Goal: Task Accomplishment & Management: Use online tool/utility

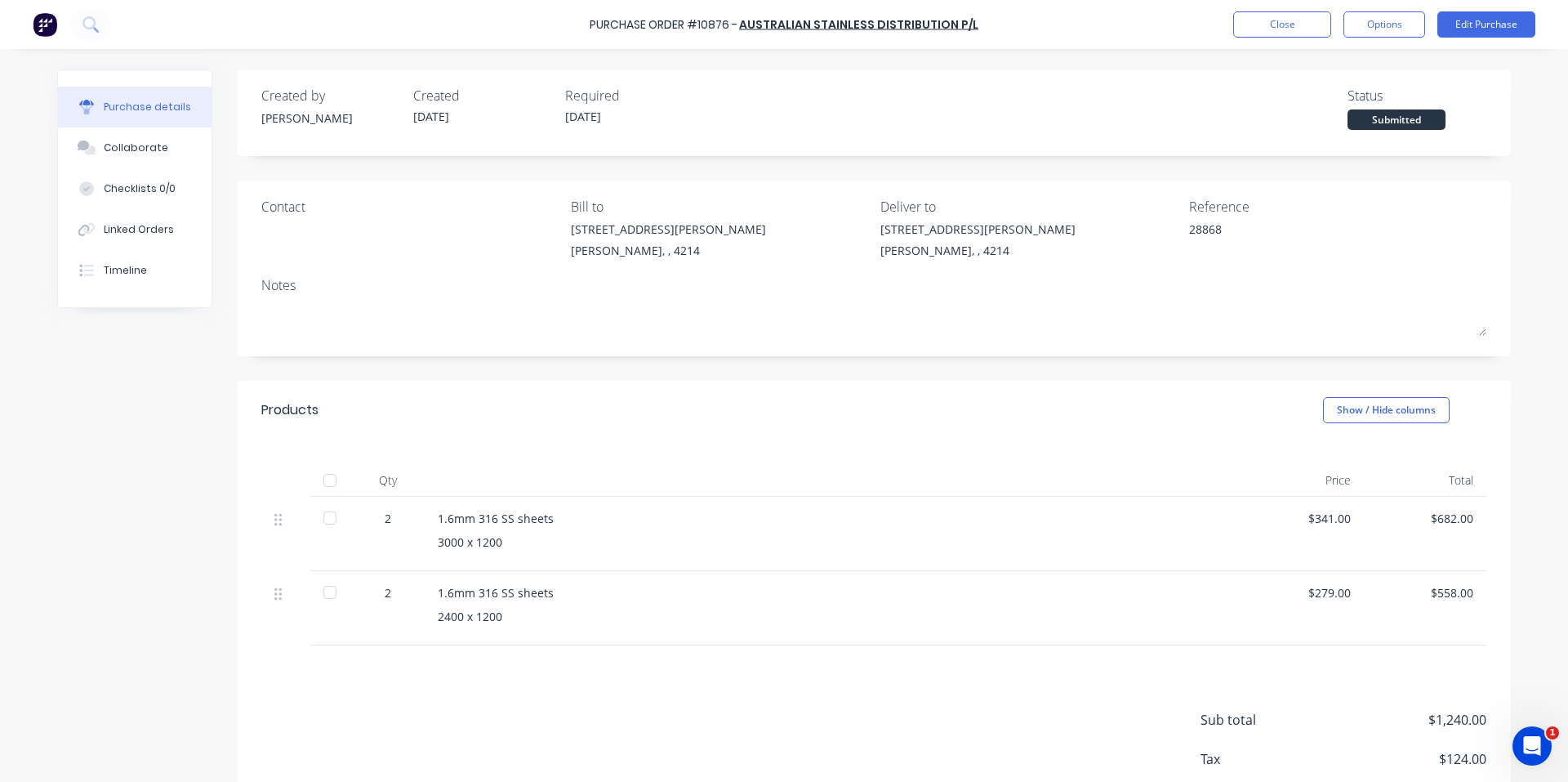
click at [54, 23] on img at bounding box center [45, 25] width 25 height 25
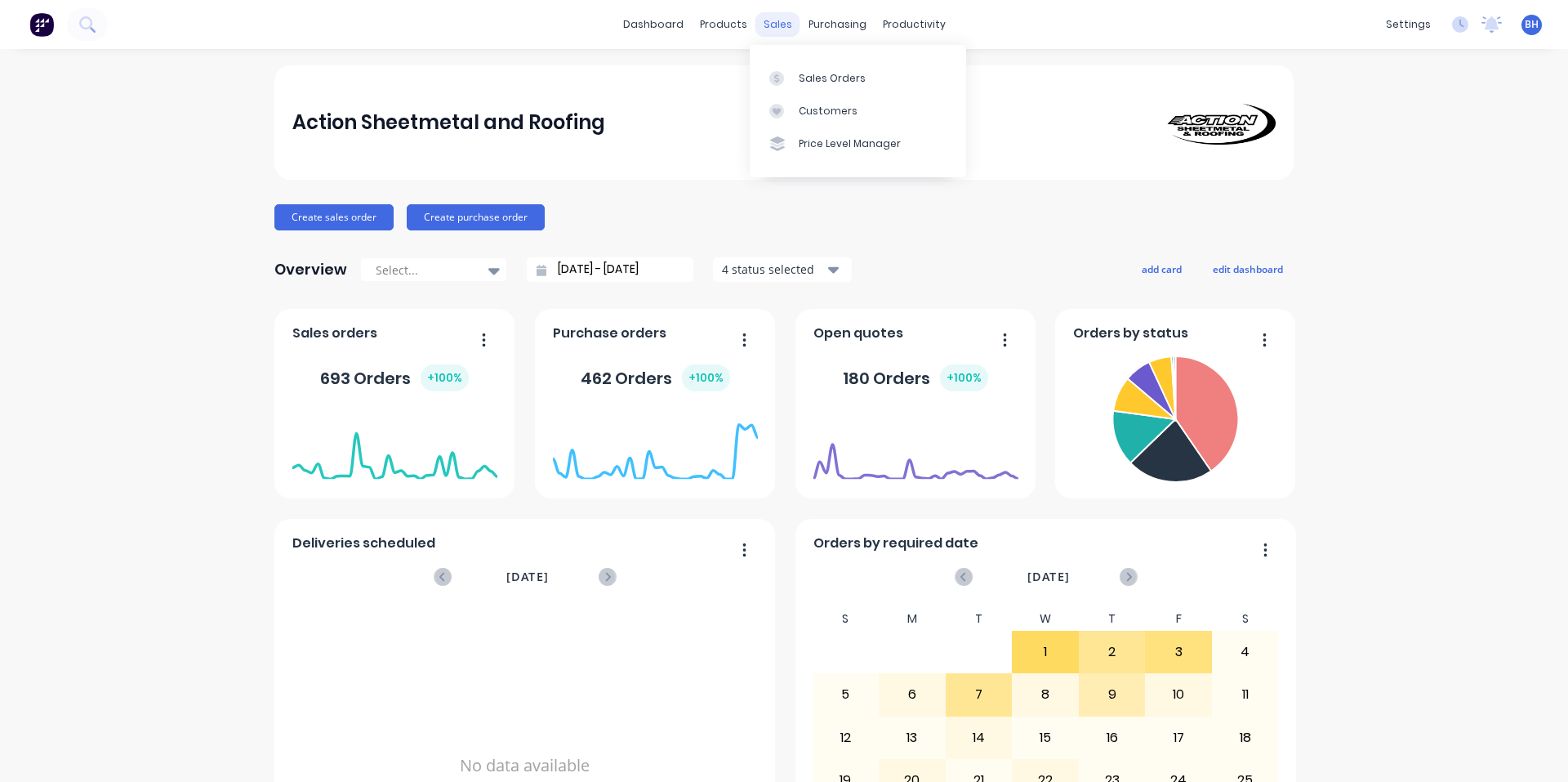
click at [764, 29] on div "sales" at bounding box center [778, 25] width 45 height 25
click at [805, 76] on div "Sales Orders" at bounding box center [832, 79] width 67 height 15
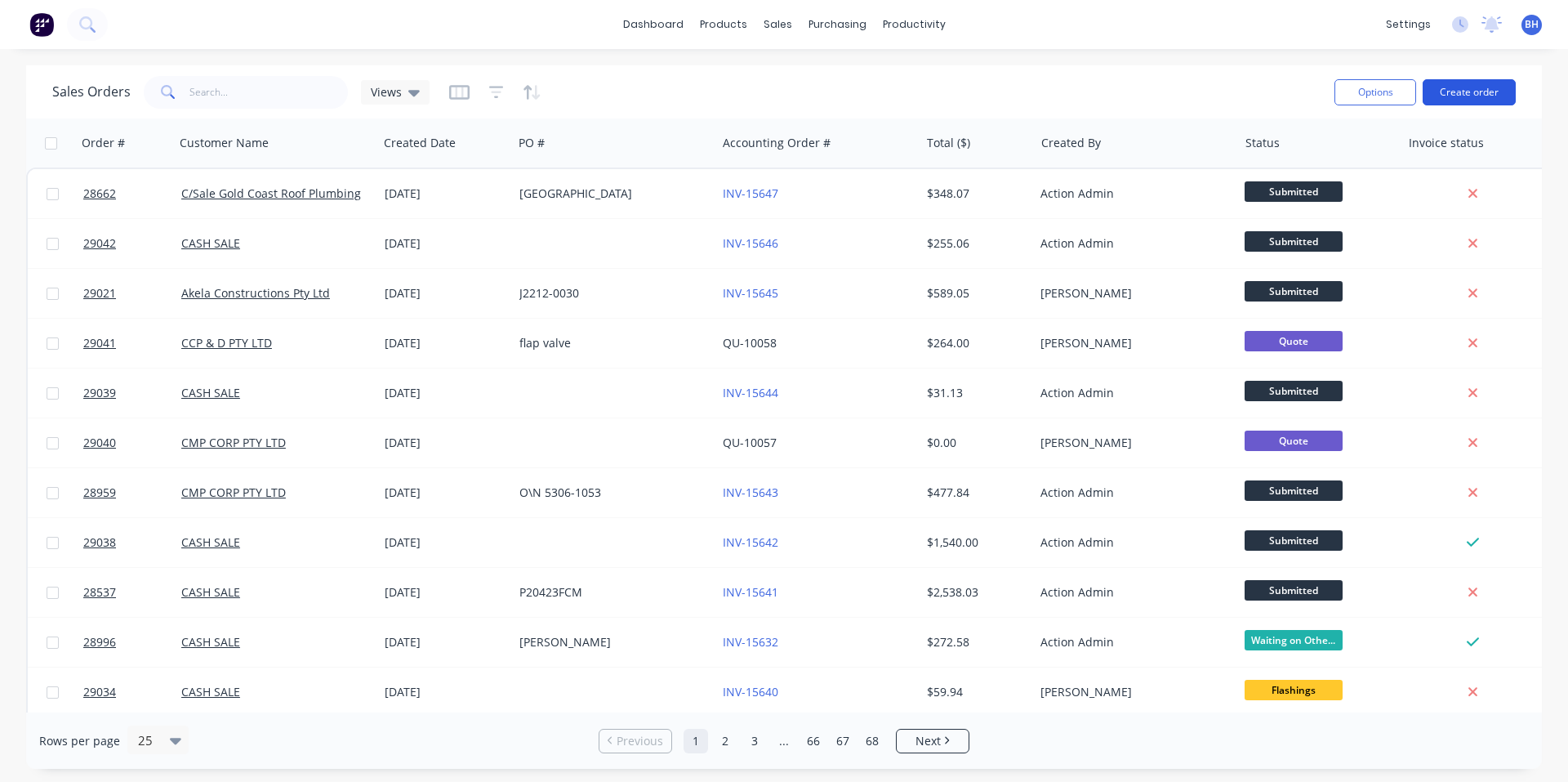
click at [1455, 92] on button "Create order" at bounding box center [1469, 91] width 93 height 26
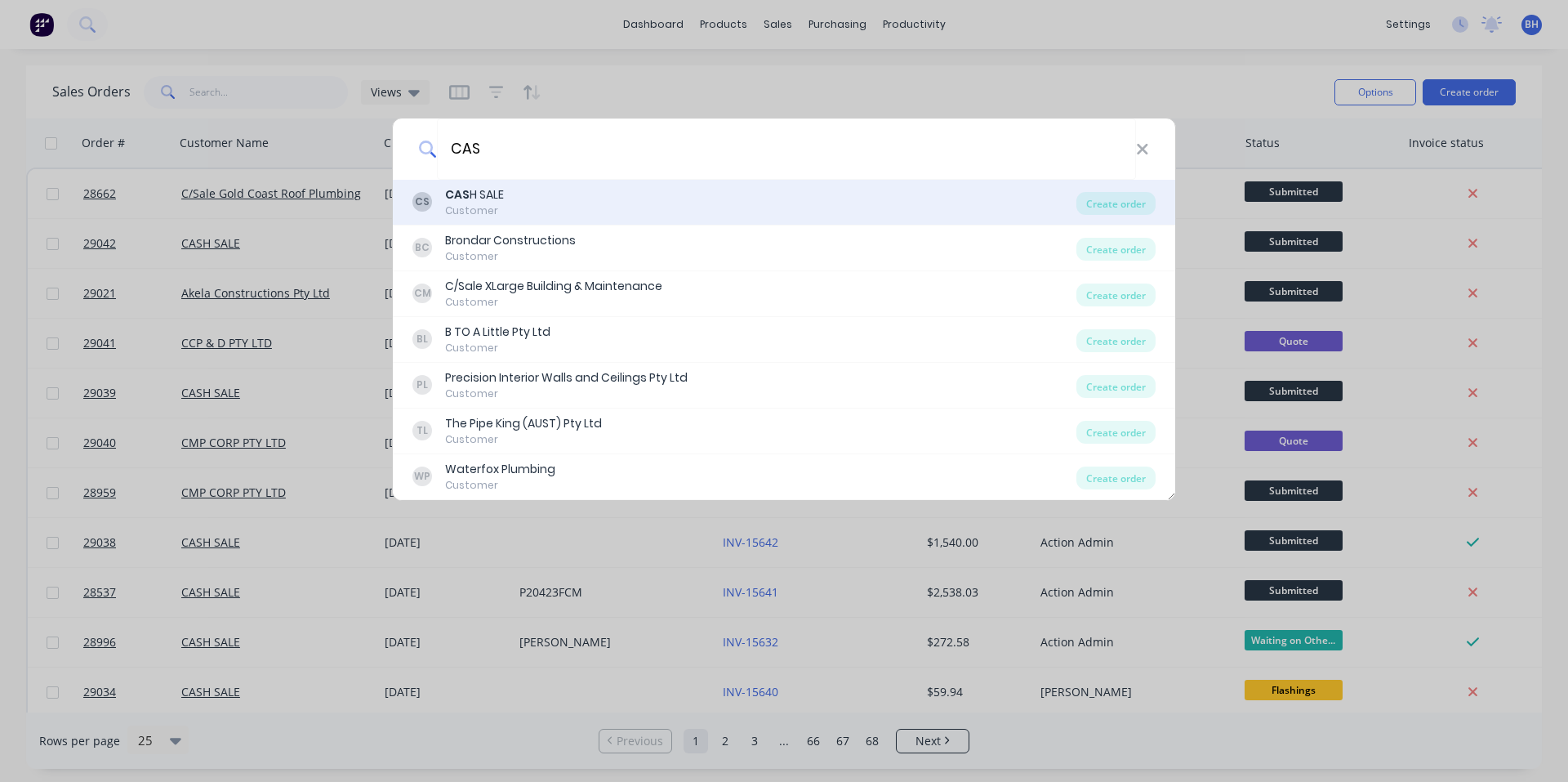
type input "CAS"
click at [517, 206] on div "CS CAS H SALE Customer" at bounding box center [745, 202] width 664 height 32
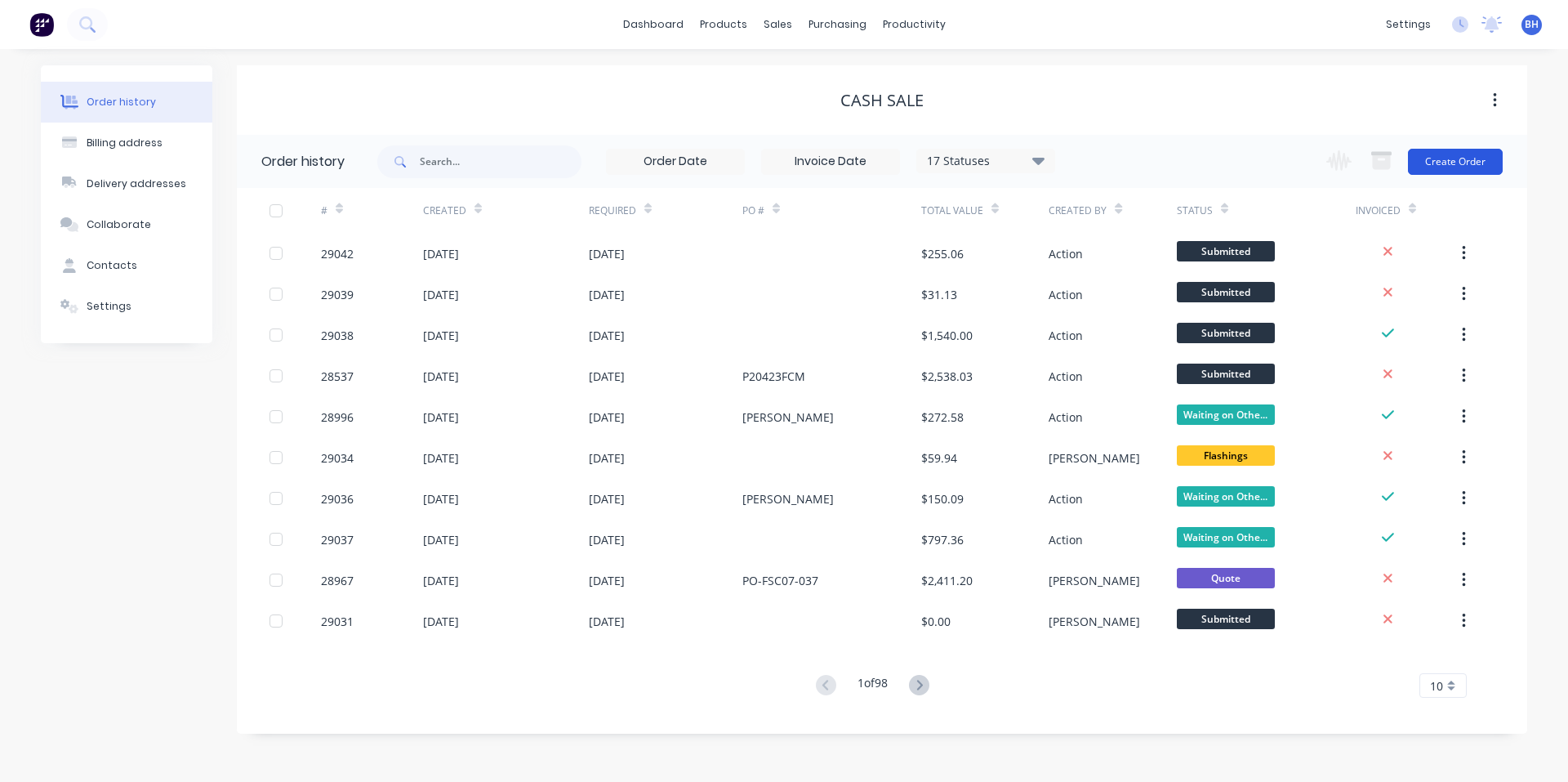
click at [1455, 157] on button "Create Order" at bounding box center [1456, 161] width 95 height 26
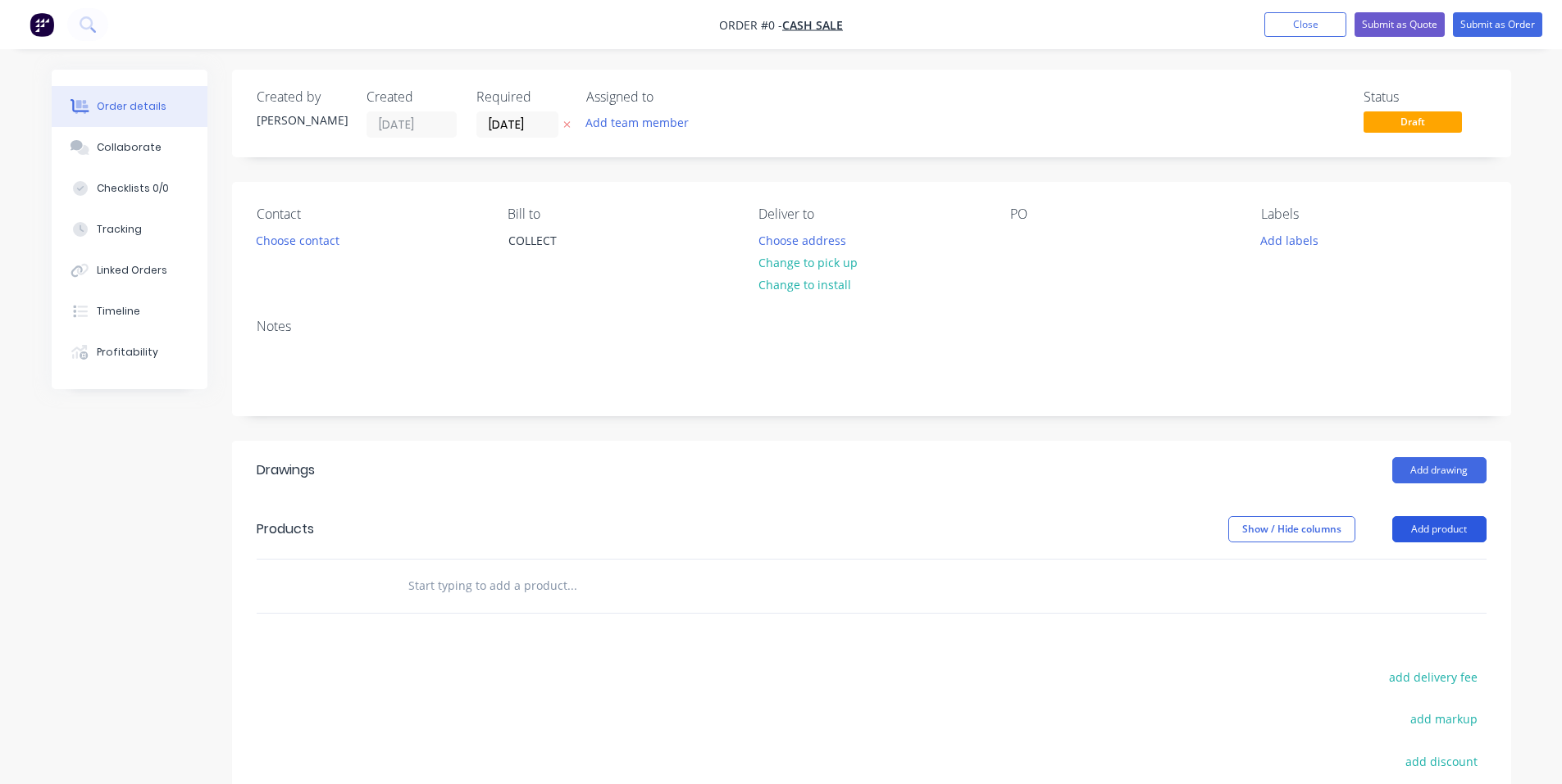
click at [1408, 523] on button "Add product" at bounding box center [1439, 529] width 94 height 26
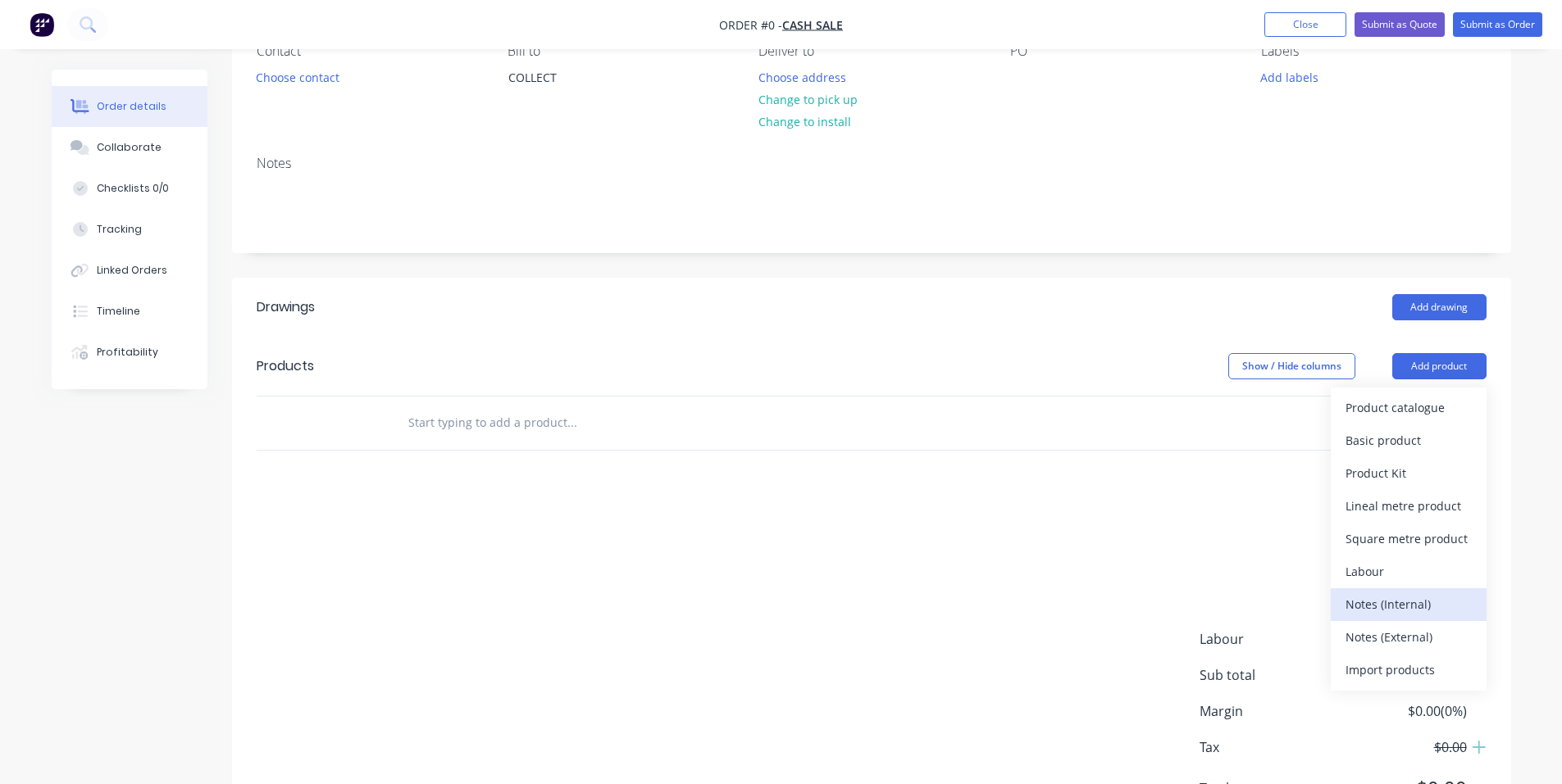
scroll to position [164, 0]
click at [1415, 412] on div "Product catalogue" at bounding box center [1408, 407] width 126 height 24
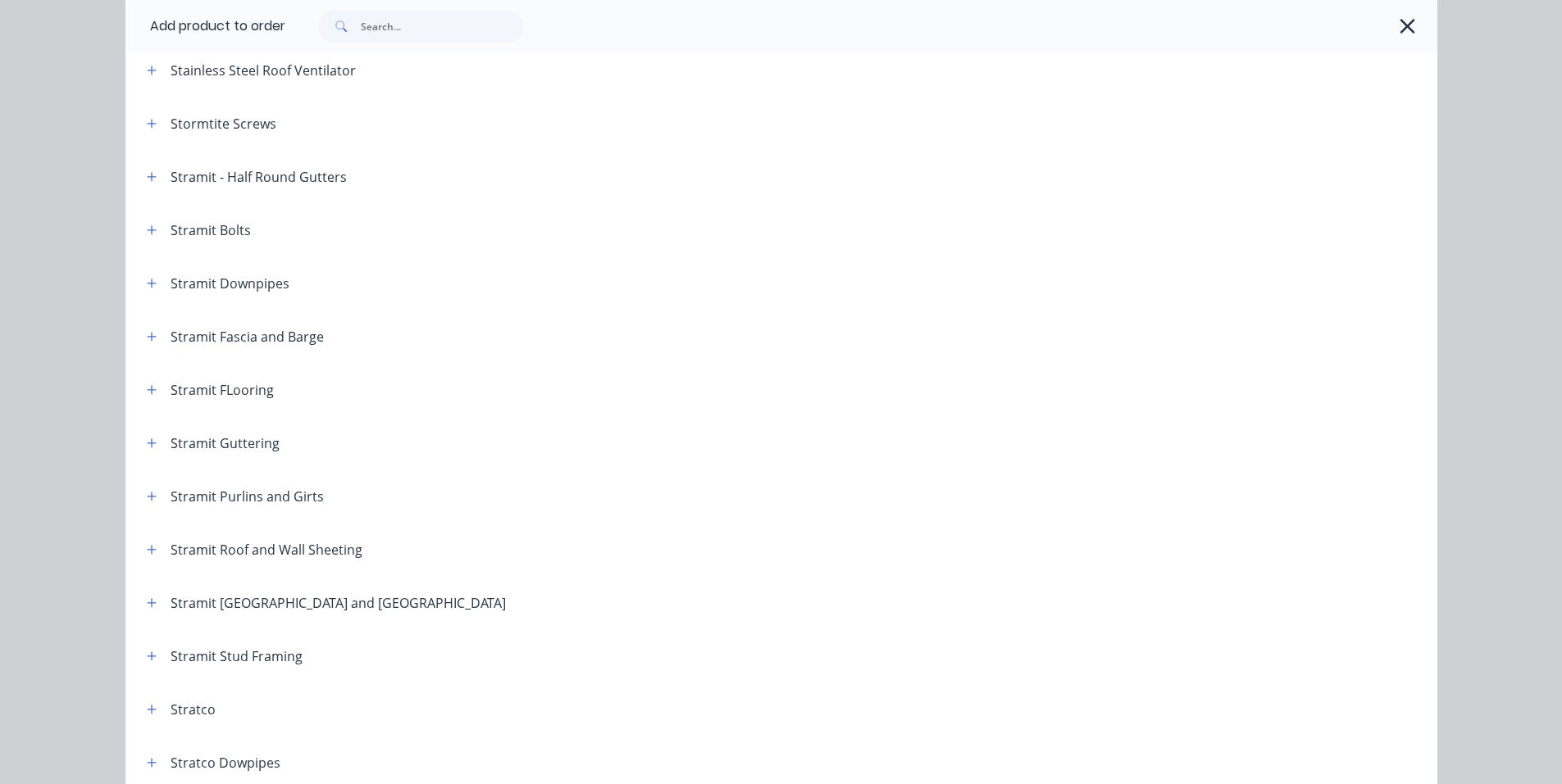
scroll to position [2540, 0]
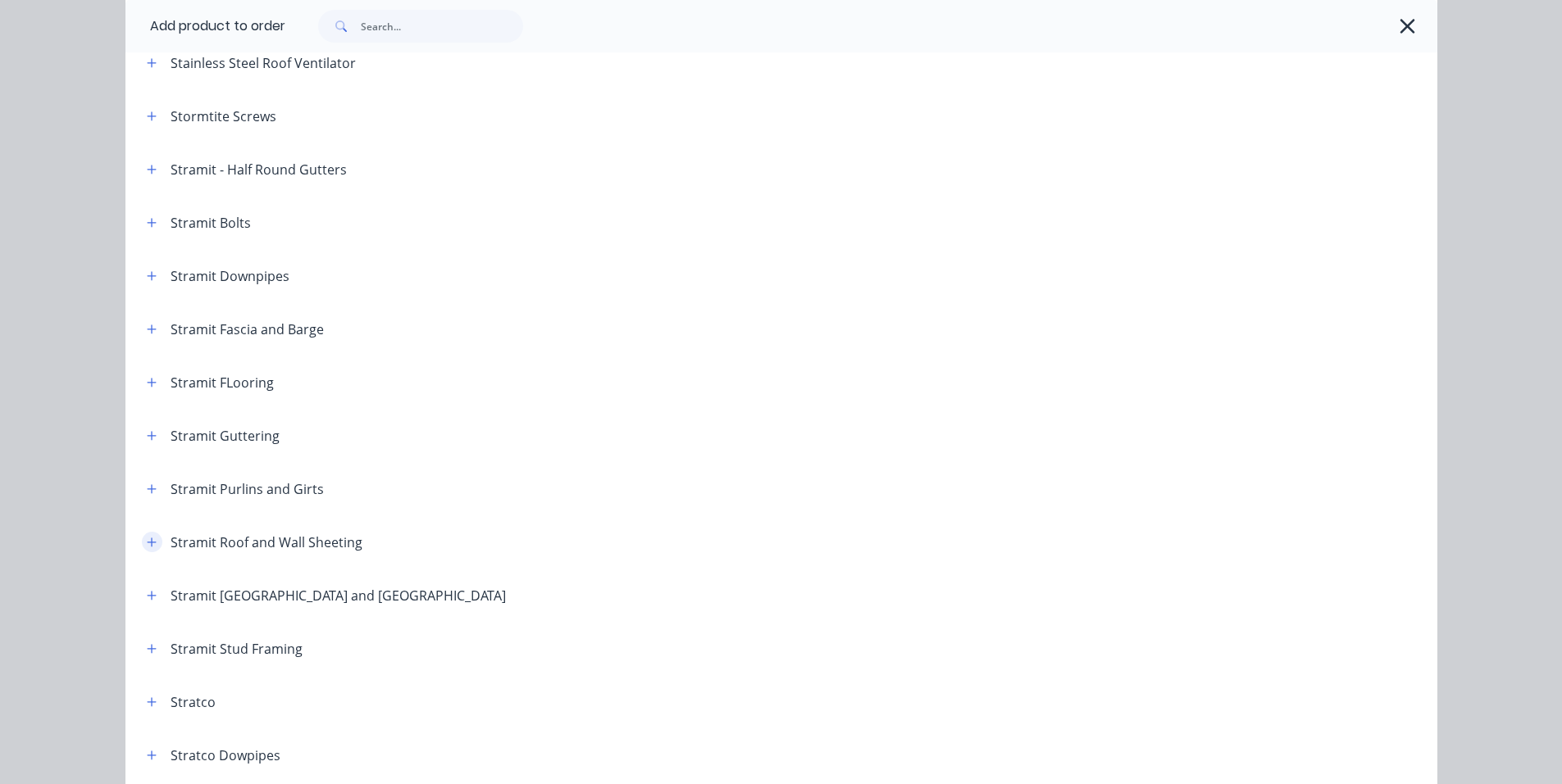
click at [147, 540] on icon "button" at bounding box center [151, 542] width 9 height 9
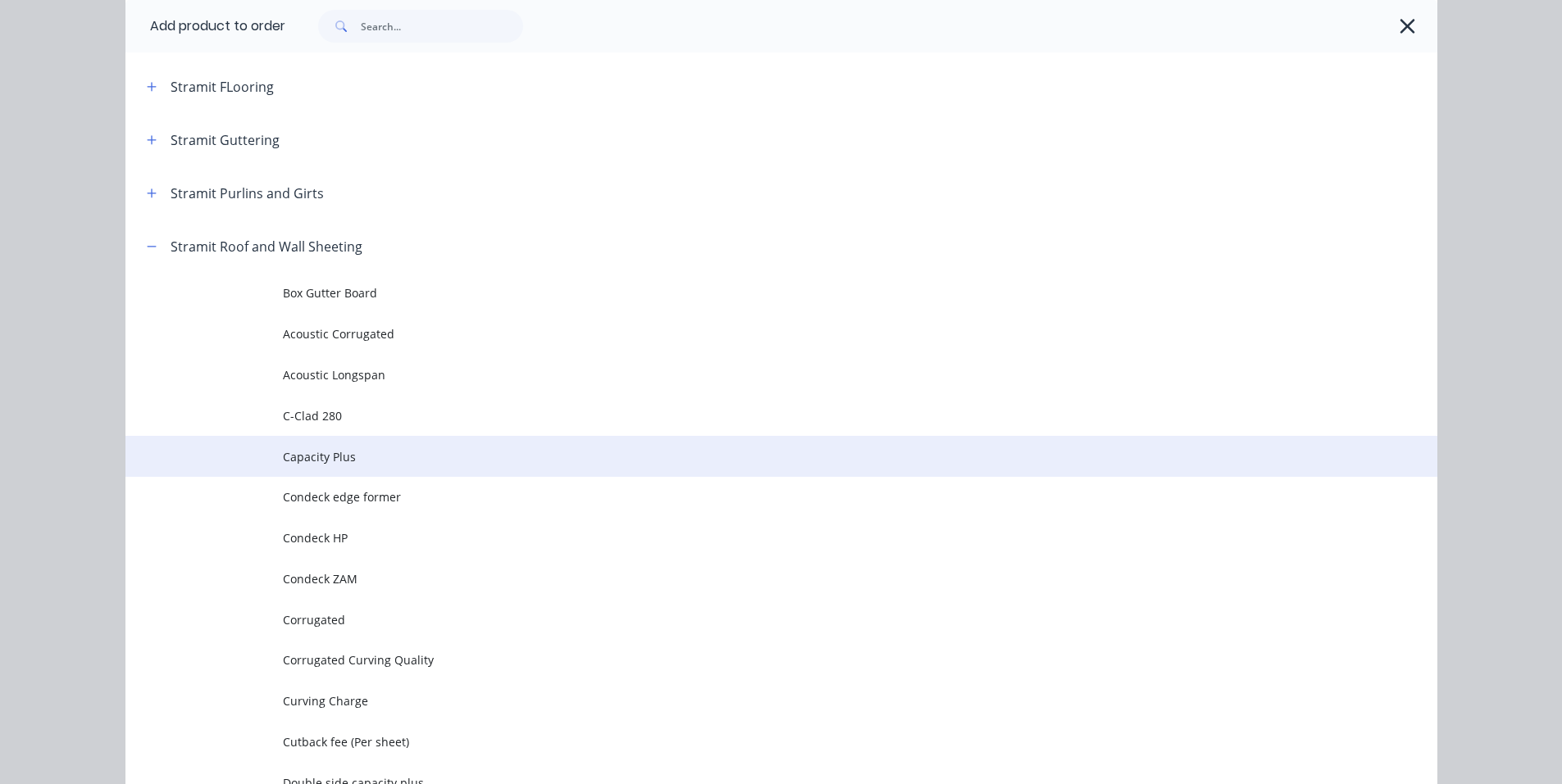
scroll to position [2869, 0]
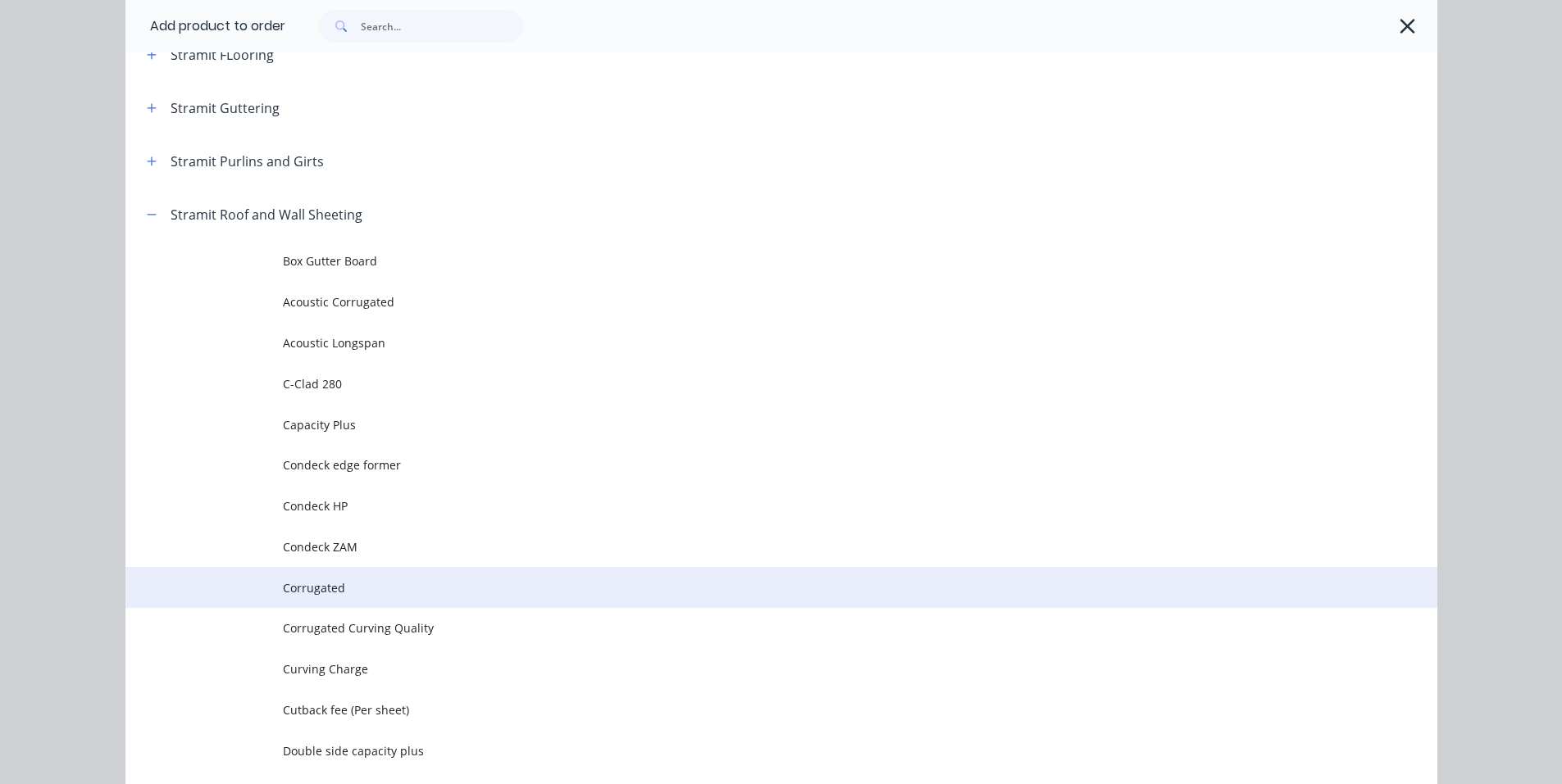
click at [349, 592] on span "Corrugated" at bounding box center [744, 587] width 924 height 17
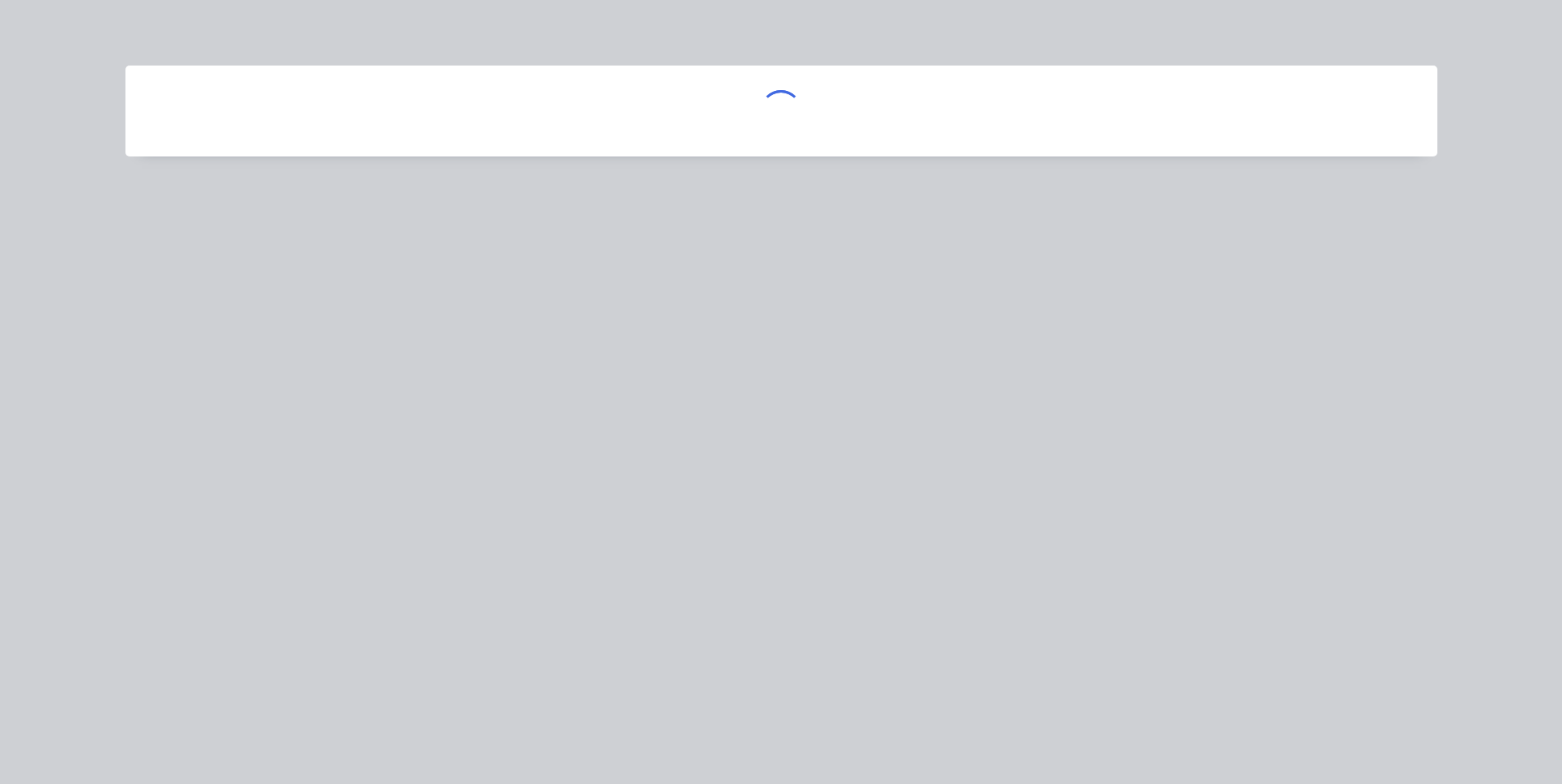
scroll to position [0, 0]
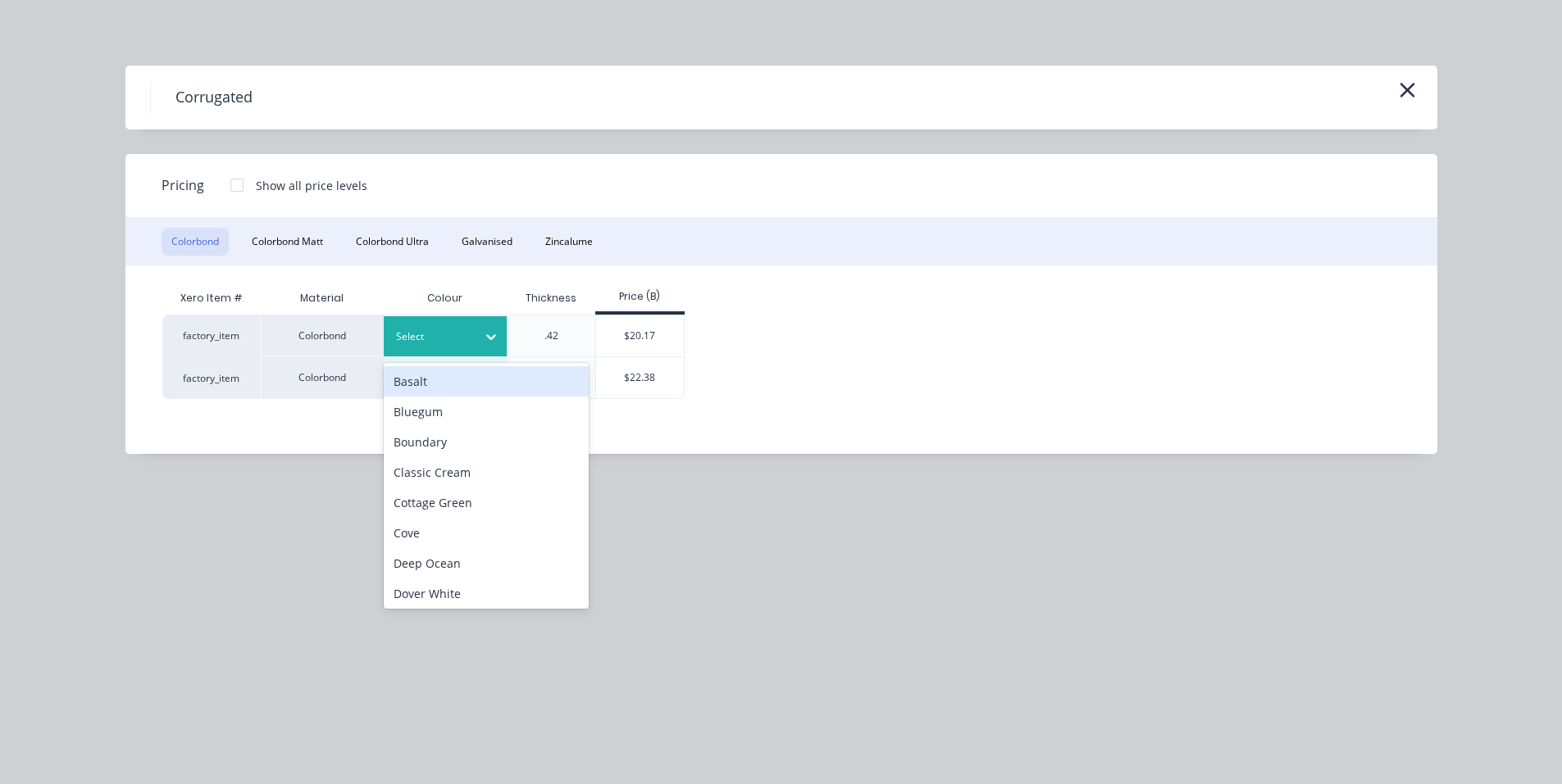
click at [492, 339] on icon at bounding box center [491, 337] width 10 height 6
click at [441, 387] on div "Basalt" at bounding box center [486, 382] width 205 height 30
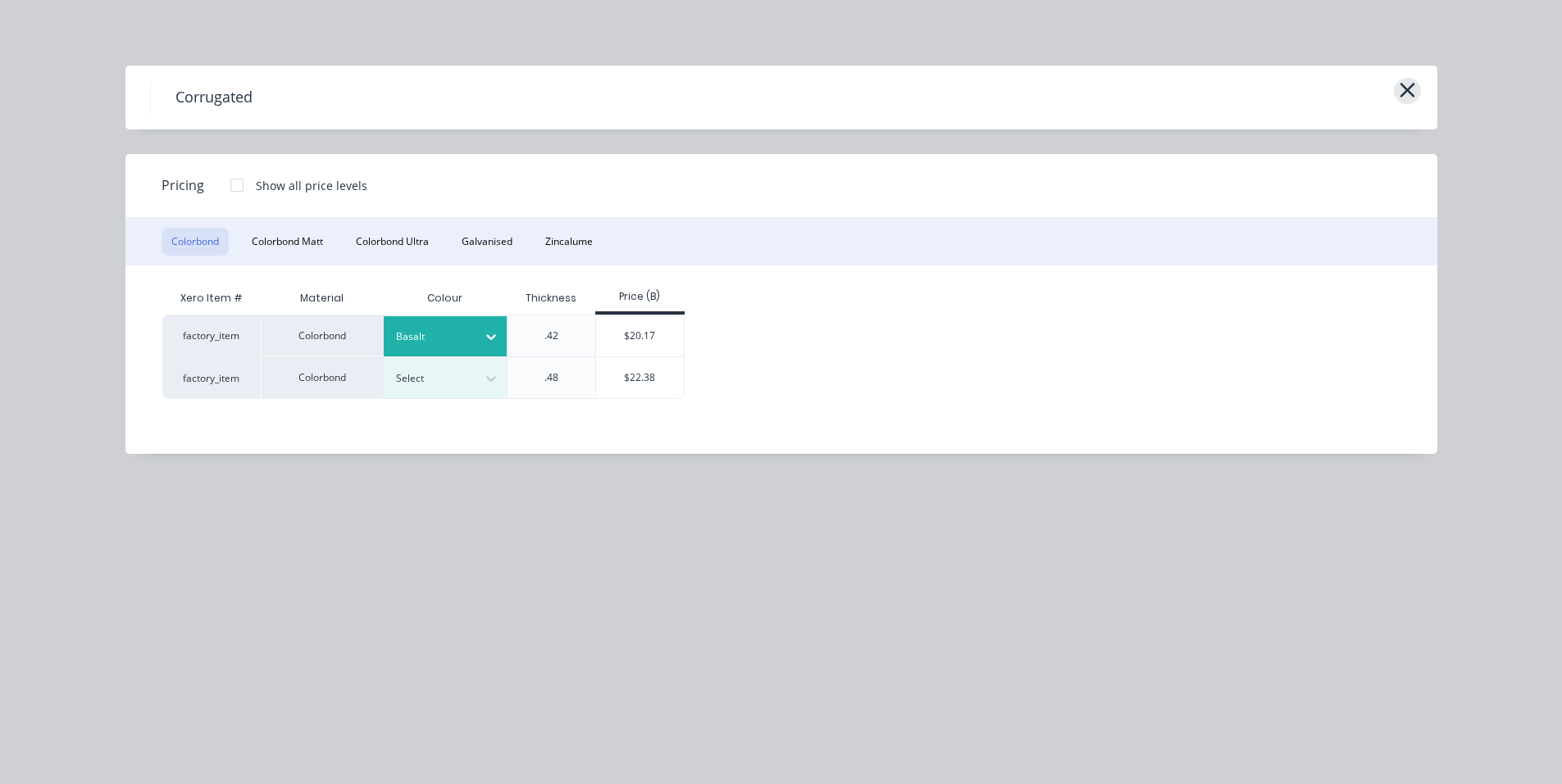
click at [1405, 87] on icon "button" at bounding box center [1407, 90] width 18 height 23
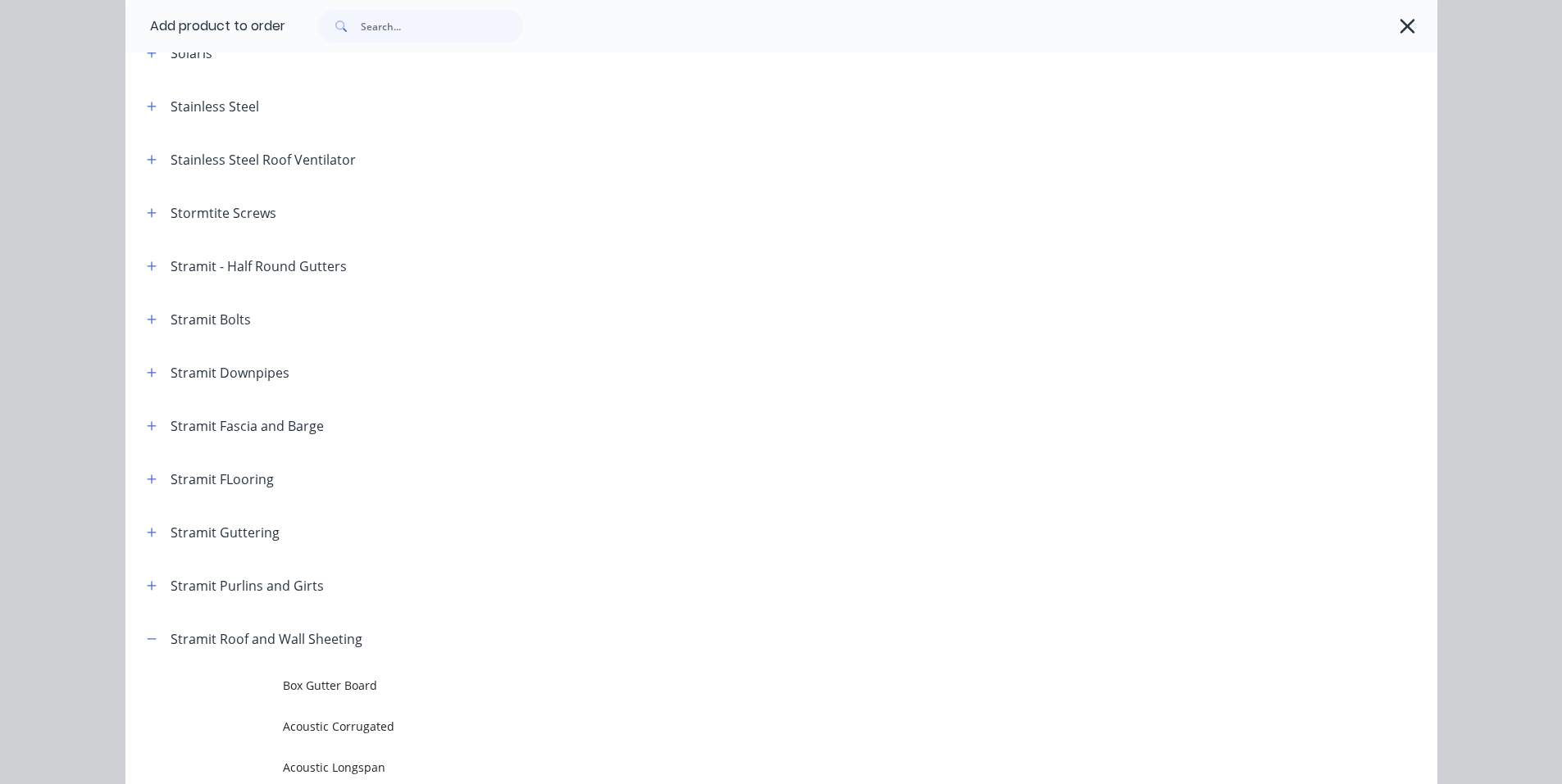
scroll to position [2482, 0]
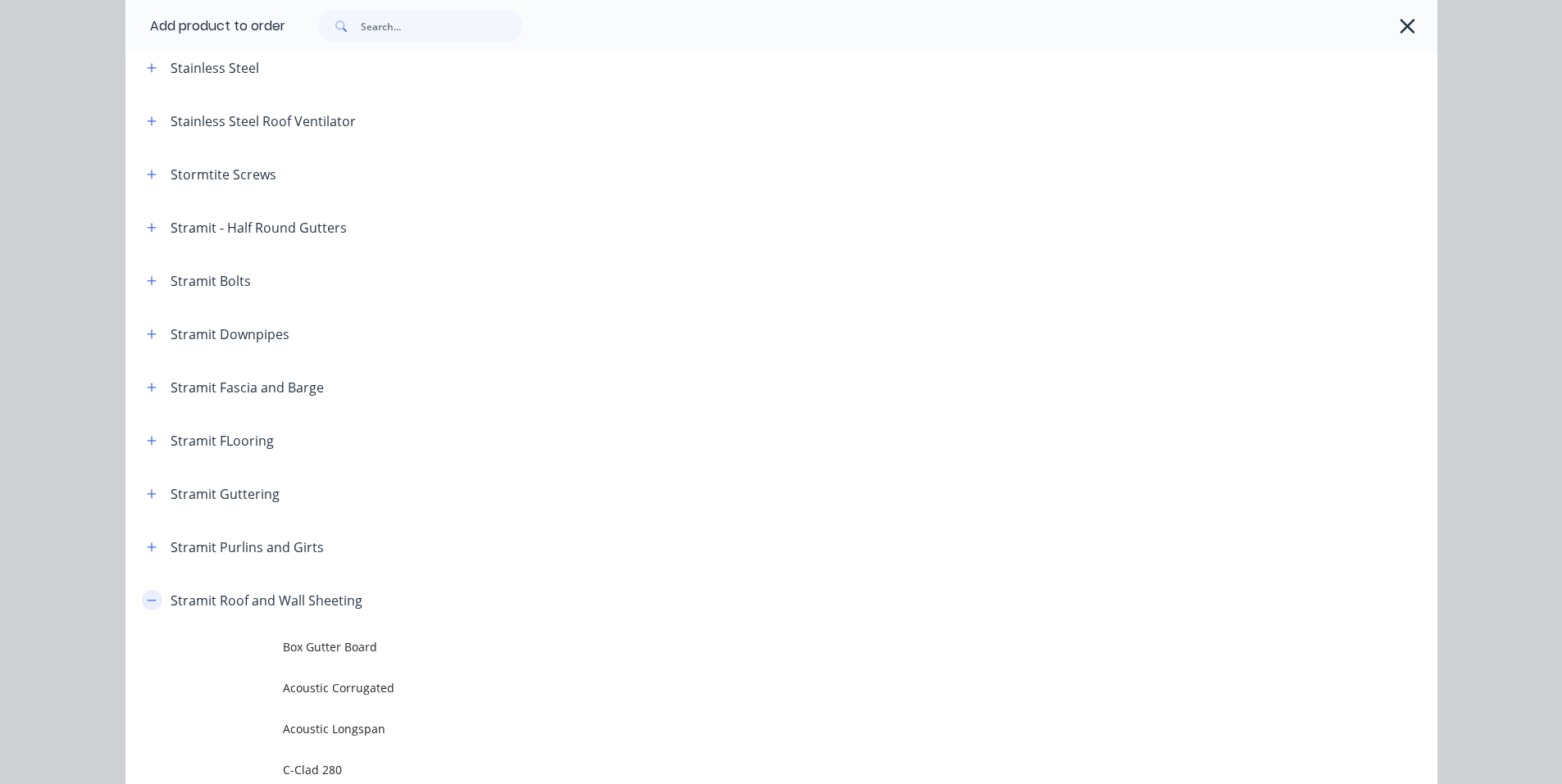
click at [152, 601] on button "button" at bounding box center [152, 600] width 21 height 21
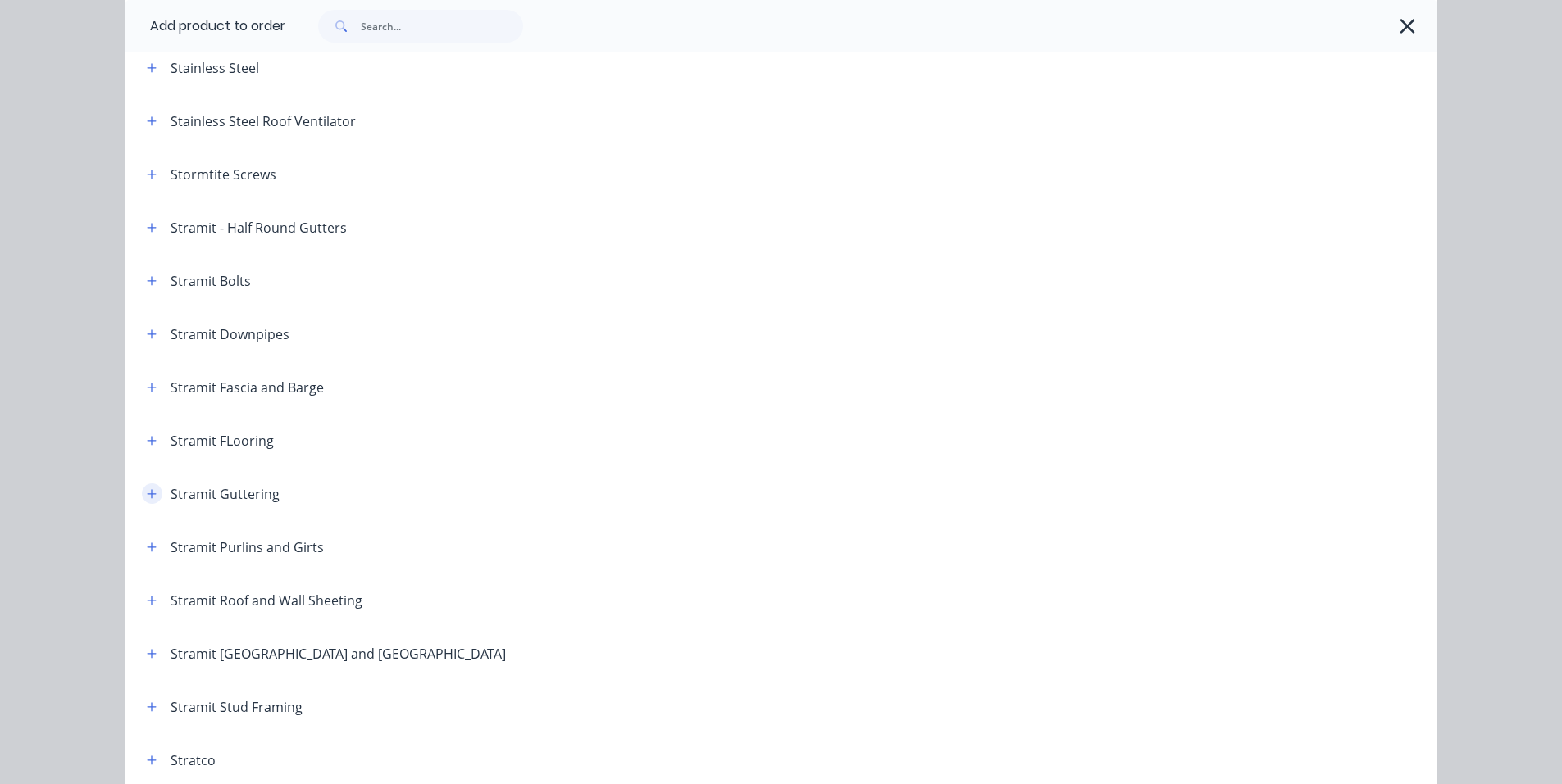
click at [147, 498] on icon "button" at bounding box center [152, 494] width 10 height 12
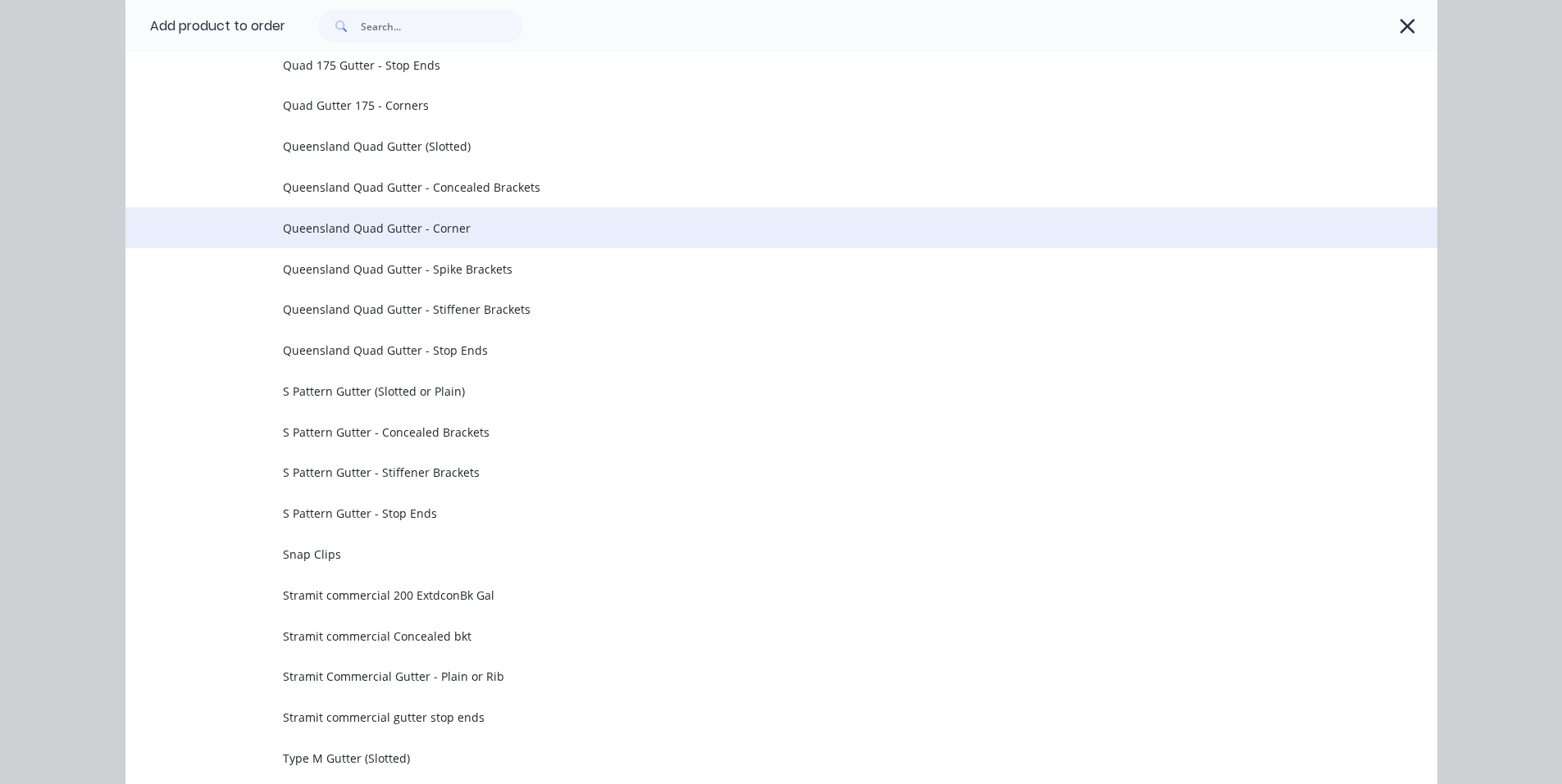
scroll to position [5186, 0]
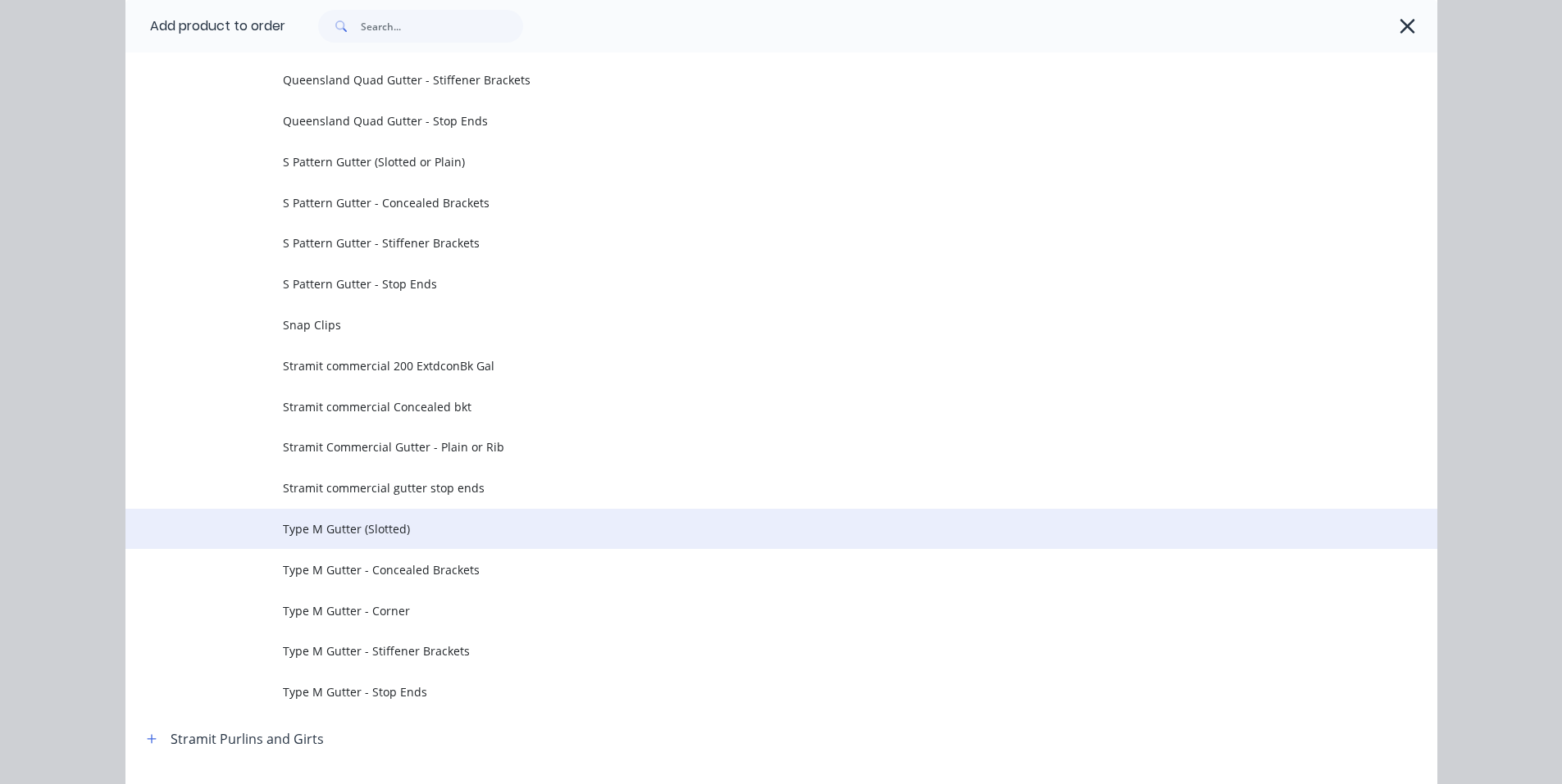
click at [443, 526] on span "Type M Gutter (Slotted)" at bounding box center [744, 529] width 924 height 17
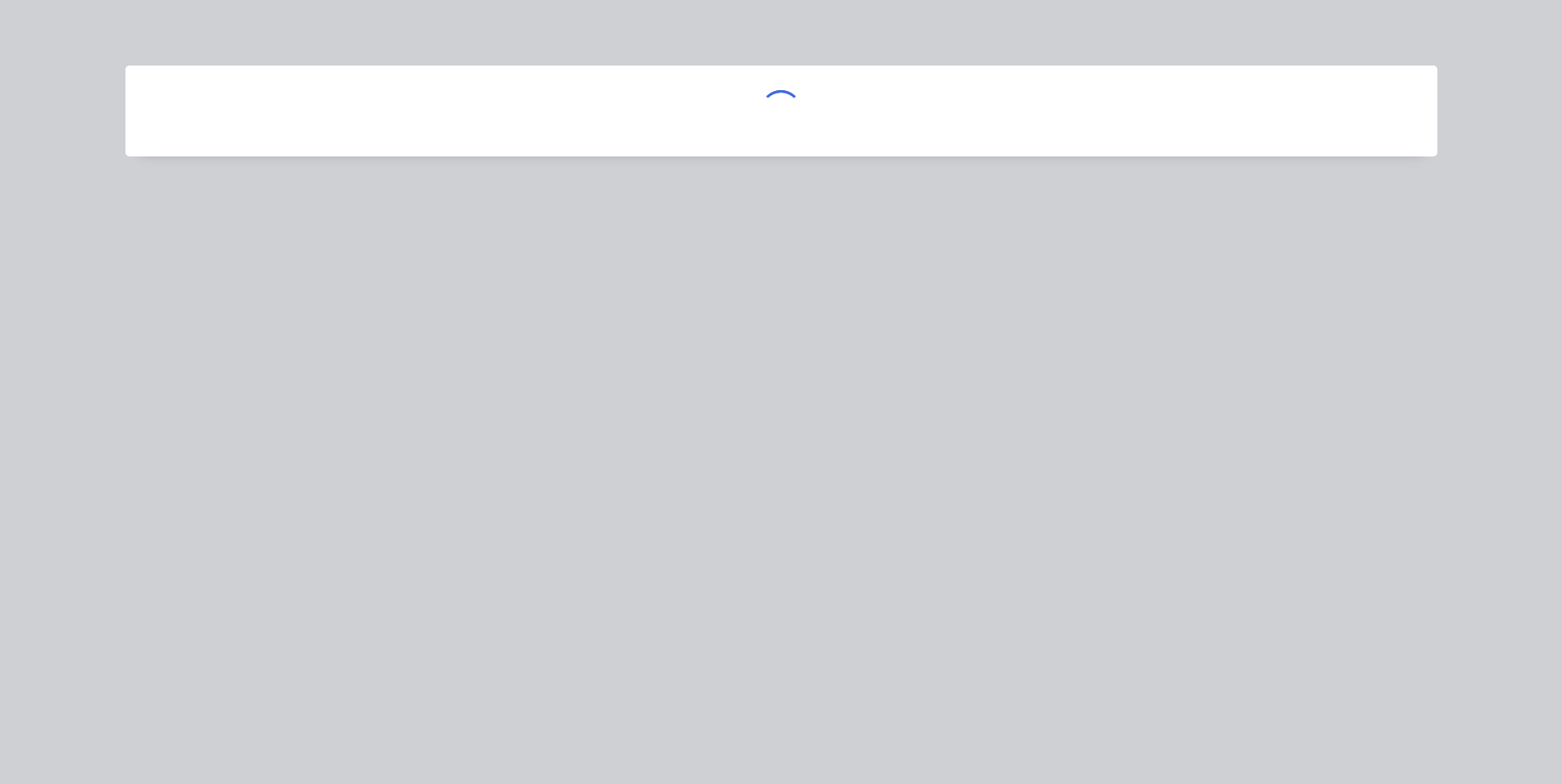
scroll to position [0, 0]
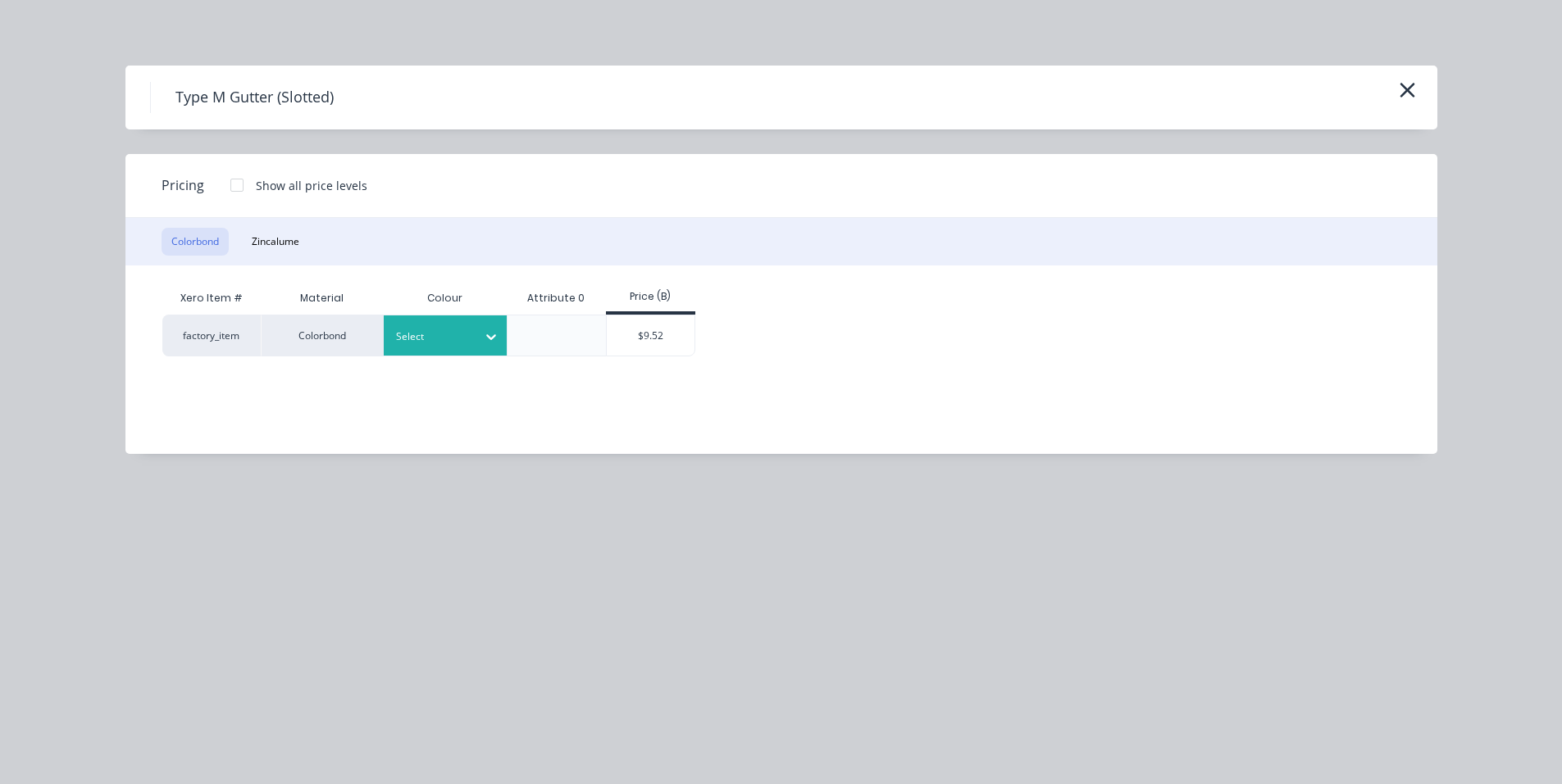
click at [492, 339] on icon at bounding box center [491, 337] width 17 height 17
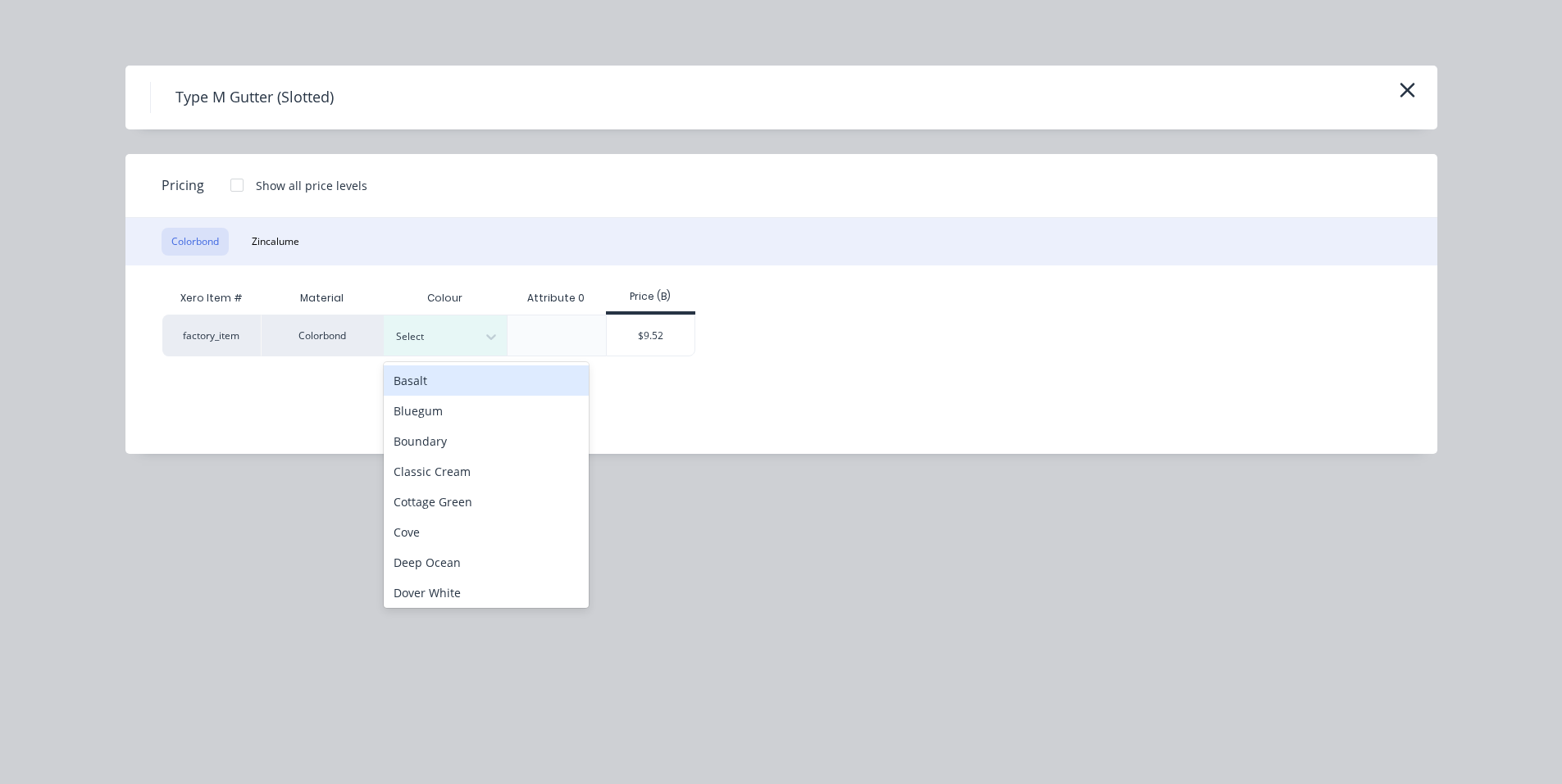
click at [458, 387] on div "Basalt" at bounding box center [486, 381] width 205 height 30
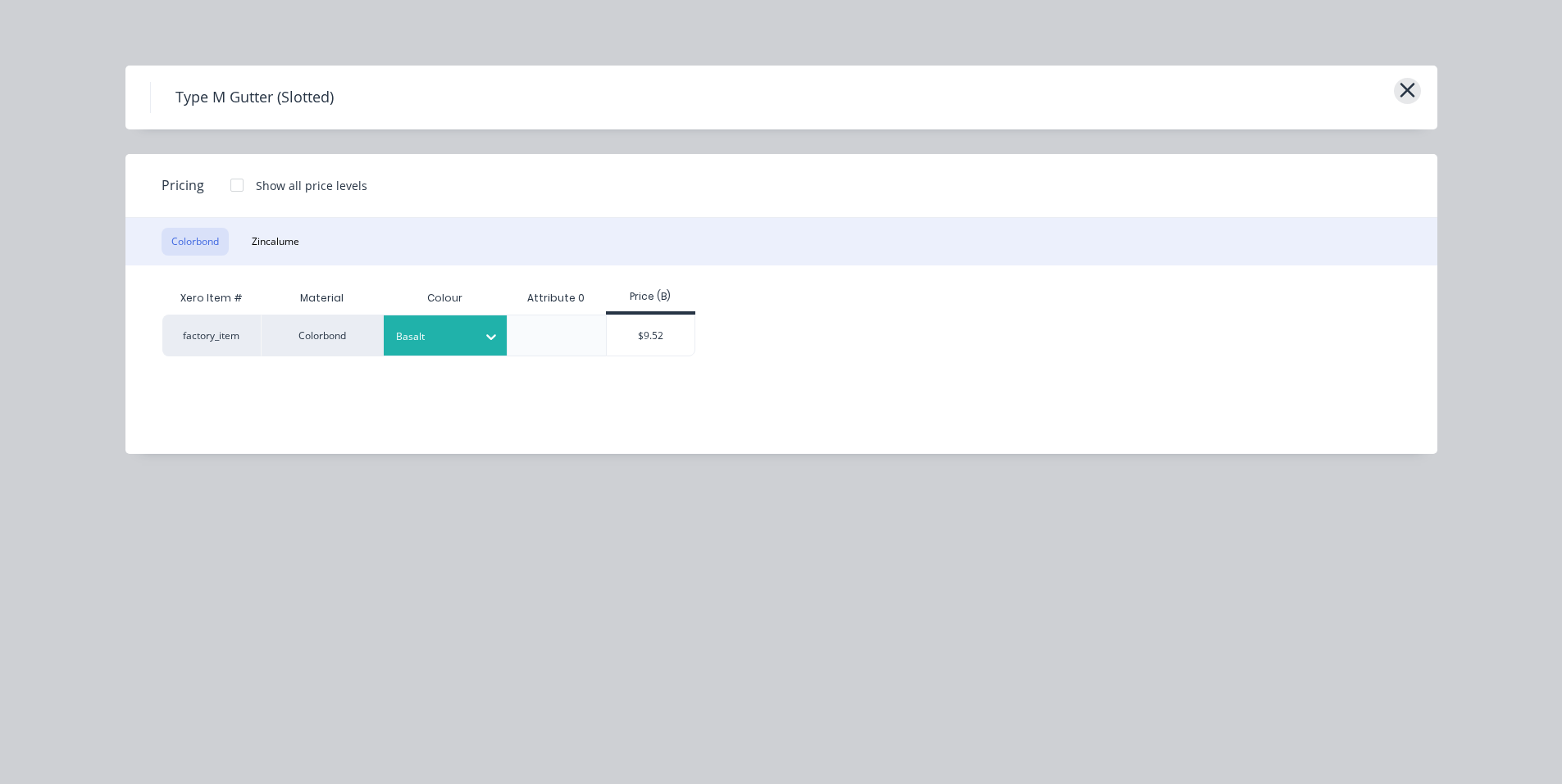
click at [1419, 91] on button "button" at bounding box center [1407, 90] width 27 height 26
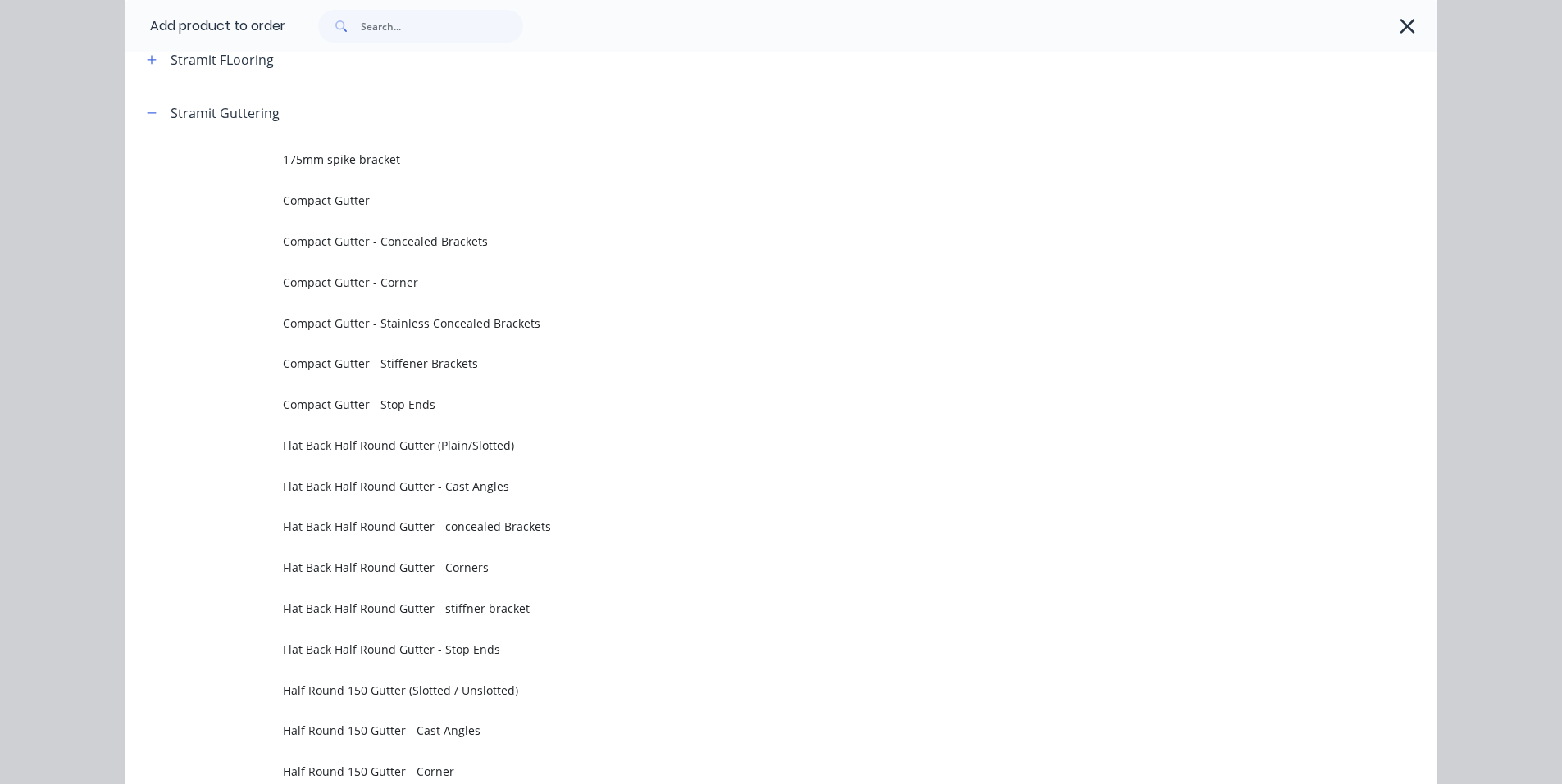
scroll to position [2621, 0]
